Goal: Find contact information: Find contact information

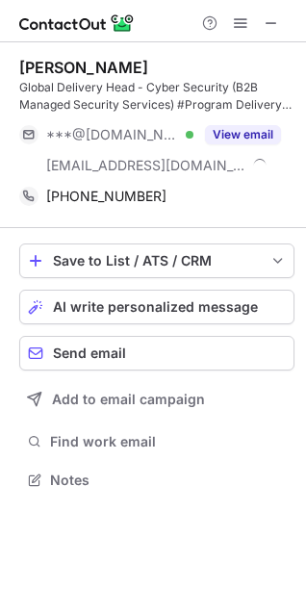
scroll to position [466, 306]
click at [272, 21] on span at bounding box center [271, 22] width 15 height 15
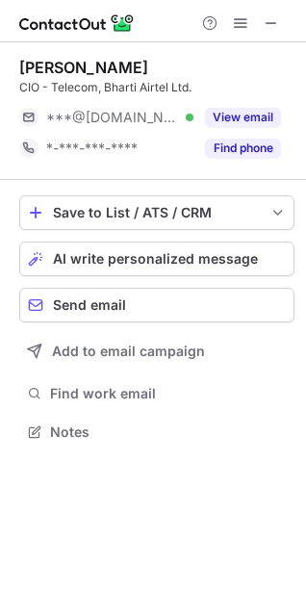
scroll to position [10, 10]
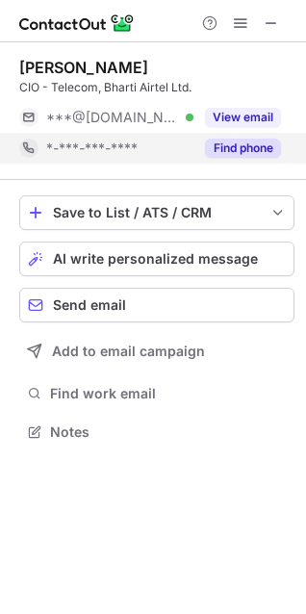
click at [131, 145] on span "*-***-***-****" at bounding box center [91, 148] width 91 height 17
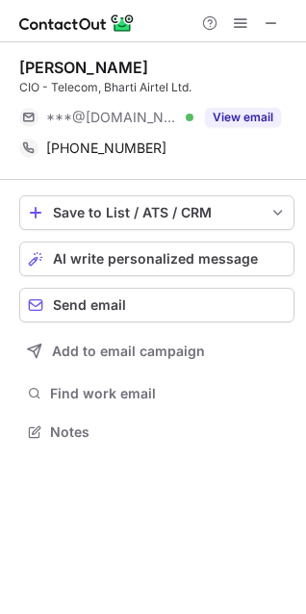
click at [31, 89] on div "CIO - Telecom, Bharti Airtel Ltd." at bounding box center [156, 87] width 275 height 17
copy div "CIO - Telecom"
copy div "CIO -"
click at [60, 60] on div "[PERSON_NAME]" at bounding box center [83, 67] width 129 height 19
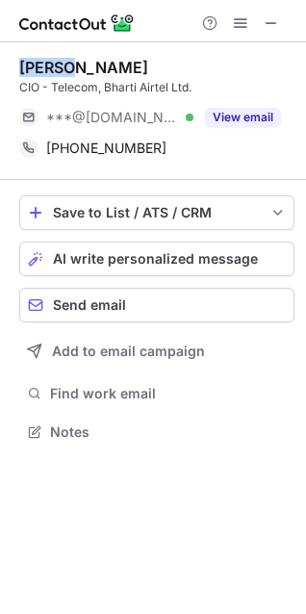
click at [60, 60] on div "[PERSON_NAME]" at bounding box center [83, 67] width 129 height 19
copy div "[PERSON_NAME]"
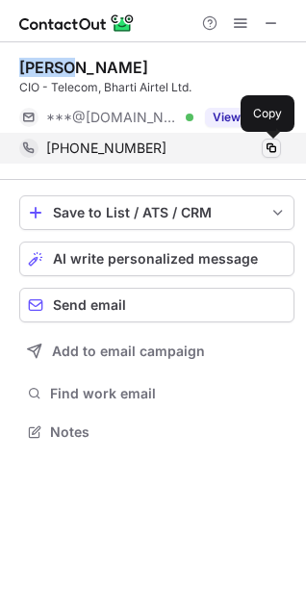
click at [274, 147] on span at bounding box center [271, 147] width 15 height 15
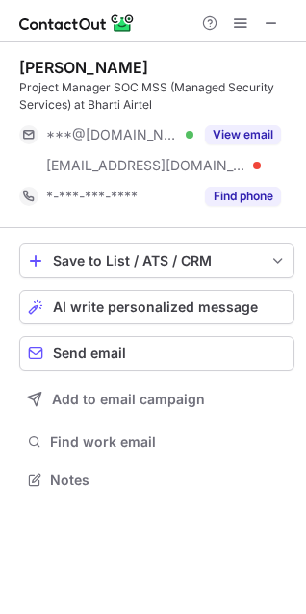
scroll to position [466, 306]
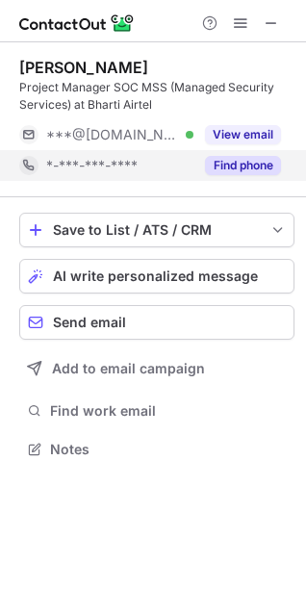
click at [105, 193] on div "Dinesh Raina Project Manager SOC MSS (Managed Security Services) at Bharti Airt…" at bounding box center [156, 119] width 275 height 155
click at [115, 160] on span "*-***-***-****" at bounding box center [91, 165] width 91 height 17
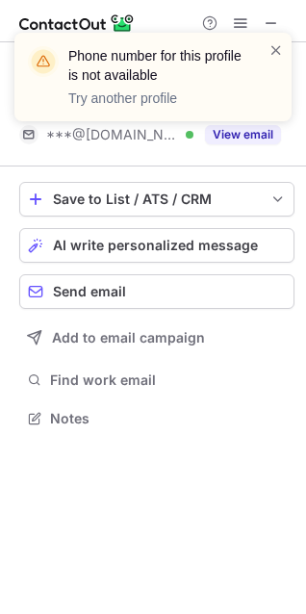
scroll to position [404, 306]
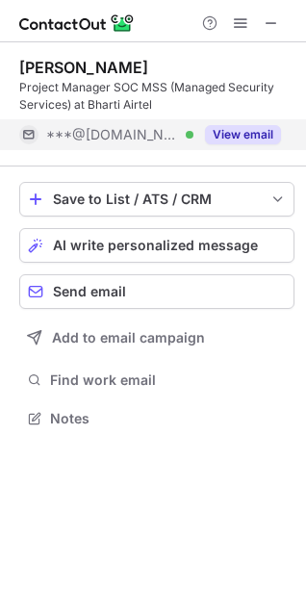
click at [130, 140] on span "***@[DOMAIN_NAME]" at bounding box center [112, 134] width 133 height 17
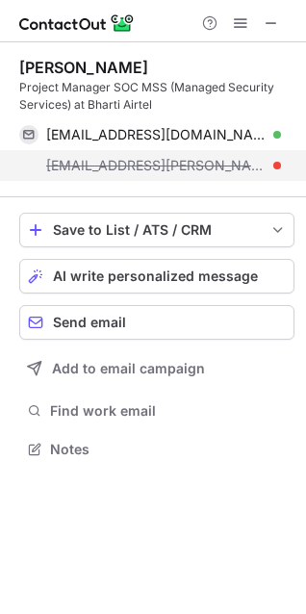
scroll to position [435, 306]
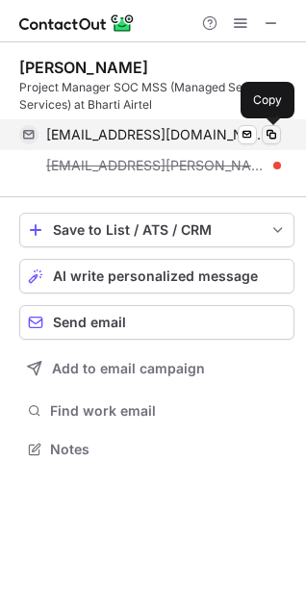
click at [274, 131] on span at bounding box center [271, 134] width 15 height 15
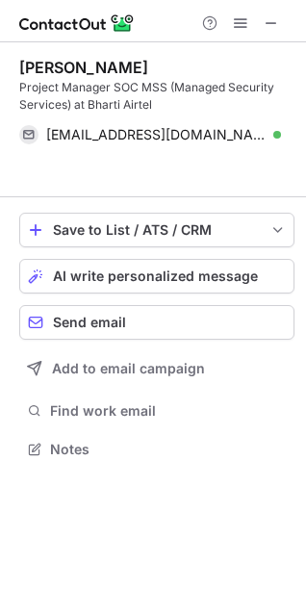
scroll to position [404, 306]
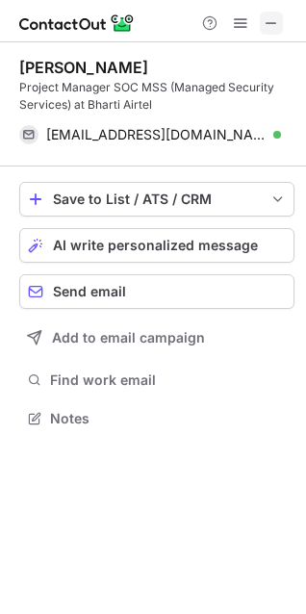
click at [271, 18] on span at bounding box center [271, 22] width 15 height 15
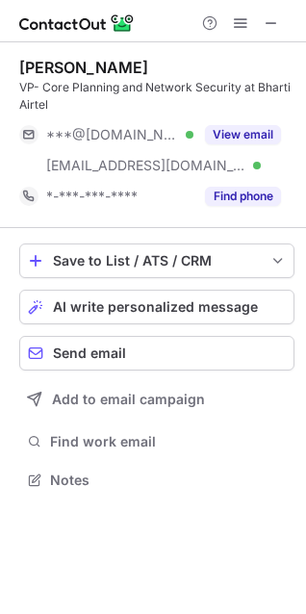
scroll to position [466, 306]
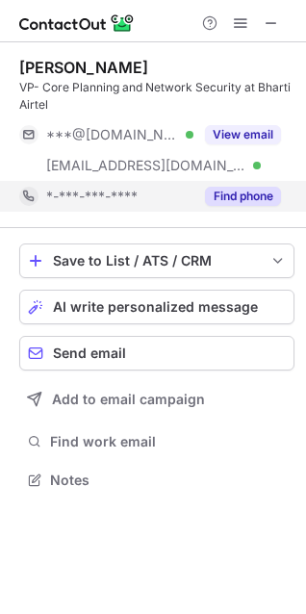
click at [95, 190] on span "*-***-***-****" at bounding box center [91, 196] width 91 height 17
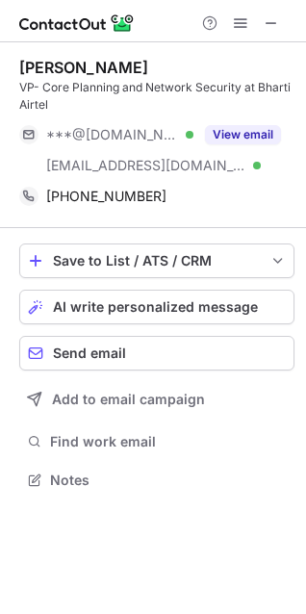
click at [26, 88] on div "VP- Core Planning and Network Security at Bharti Airtel" at bounding box center [156, 96] width 275 height 35
copy div "VP"
click at [54, 64] on div "Sanjeev Dhallam" at bounding box center [83, 67] width 129 height 19
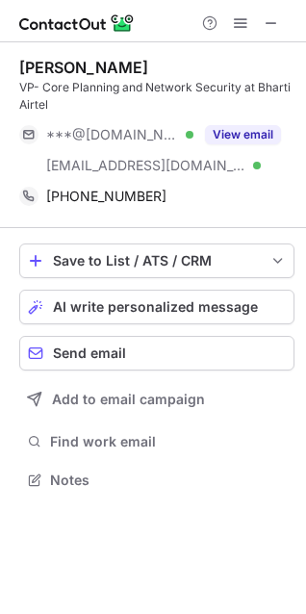
copy div "Sanjeev Dhallam"
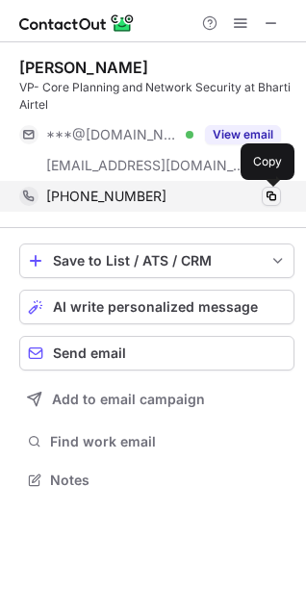
click at [276, 195] on span at bounding box center [271, 196] width 15 height 15
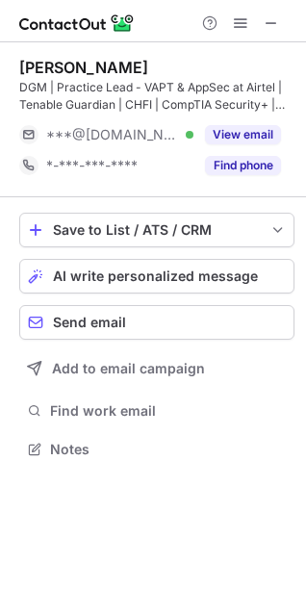
scroll to position [435, 306]
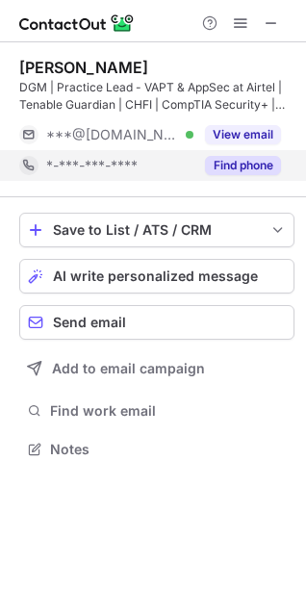
click at [66, 169] on span "*-***-***-****" at bounding box center [91, 165] width 91 height 17
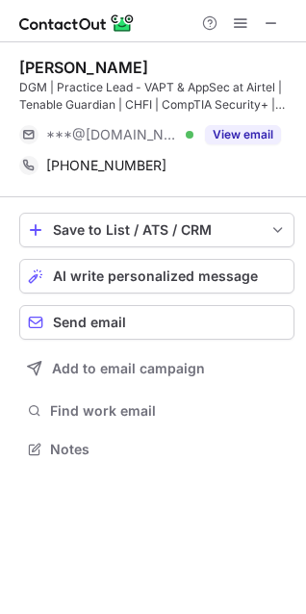
click at [34, 82] on div "DGM | Practice Lead - VAPT & AppSec at Airtel | Tenable Guardian | CHFI | CompT…" at bounding box center [156, 96] width 275 height 35
copy div "DGM"
click at [113, 67] on div "[PERSON_NAME]" at bounding box center [83, 67] width 129 height 19
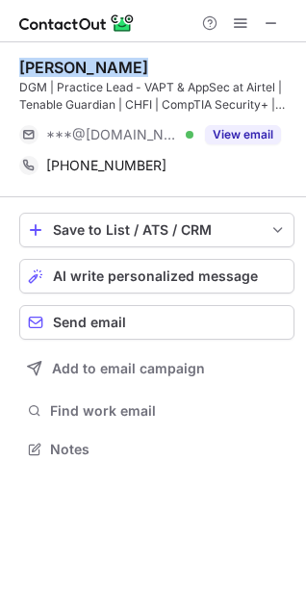
click at [113, 67] on div "[PERSON_NAME]" at bounding box center [83, 67] width 129 height 19
copy div "[PERSON_NAME]"
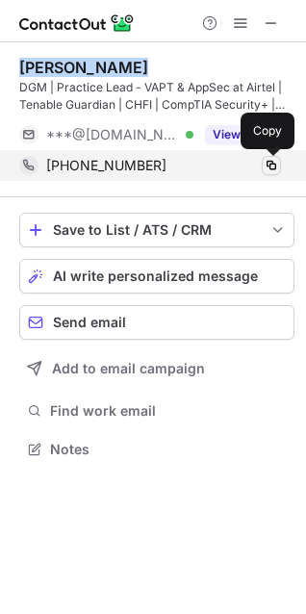
click at [267, 164] on span at bounding box center [271, 165] width 15 height 15
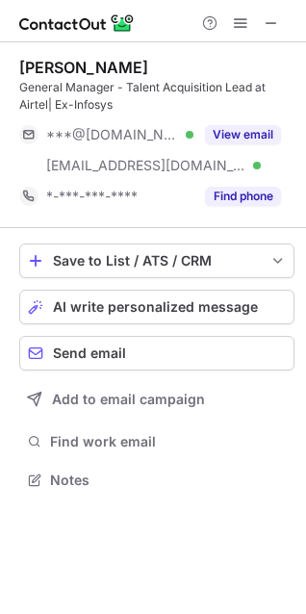
scroll to position [466, 306]
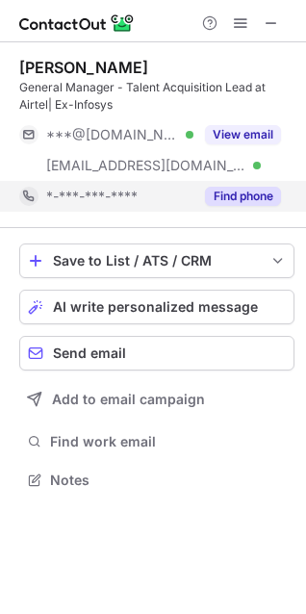
click at [132, 203] on span "*-***-***-****" at bounding box center [91, 196] width 91 height 17
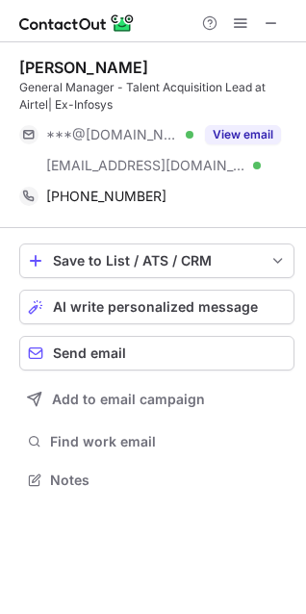
click at [41, 86] on div "General Manager - Talent Acquisition Lead at Airtel| Ex-Infosys" at bounding box center [156, 96] width 275 height 35
copy div "General Manager"
click at [28, 65] on div "Prerna Jha" at bounding box center [83, 67] width 129 height 19
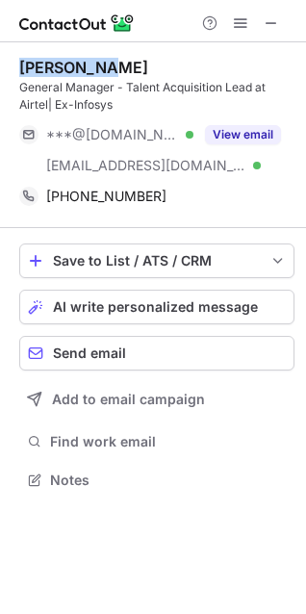
copy div "Prerna Jha"
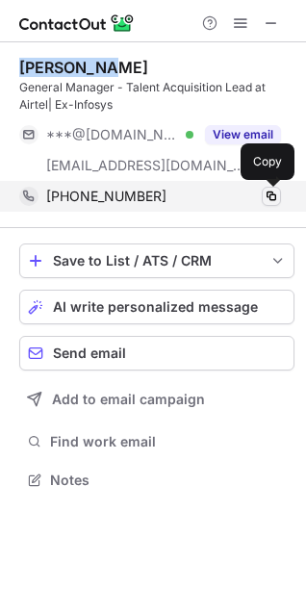
click at [276, 197] on span at bounding box center [271, 196] width 15 height 15
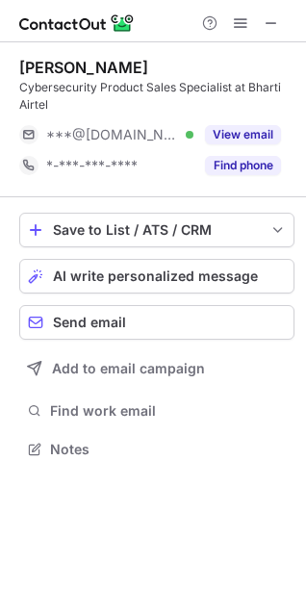
scroll to position [435, 306]
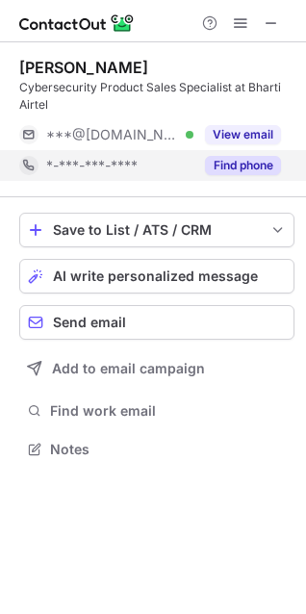
click at [68, 159] on span "*-***-***-****" at bounding box center [91, 165] width 91 height 17
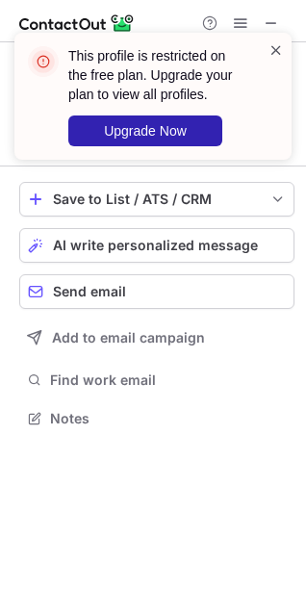
scroll to position [404, 306]
click at [278, 49] on span at bounding box center [275, 49] width 15 height 19
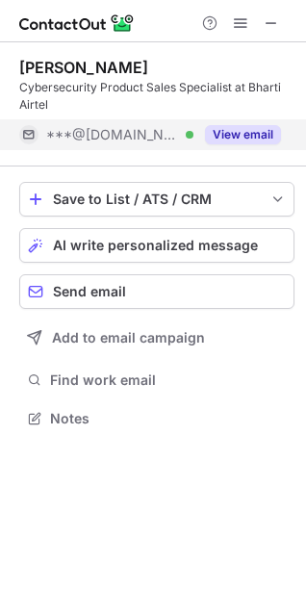
drag, startPoint x: 101, startPoint y: 128, endPoint x: 111, endPoint y: 130, distance: 9.8
click at [101, 128] on span "***@[DOMAIN_NAME]" at bounding box center [112, 134] width 133 height 17
